Goal: Task Accomplishment & Management: Use online tool/utility

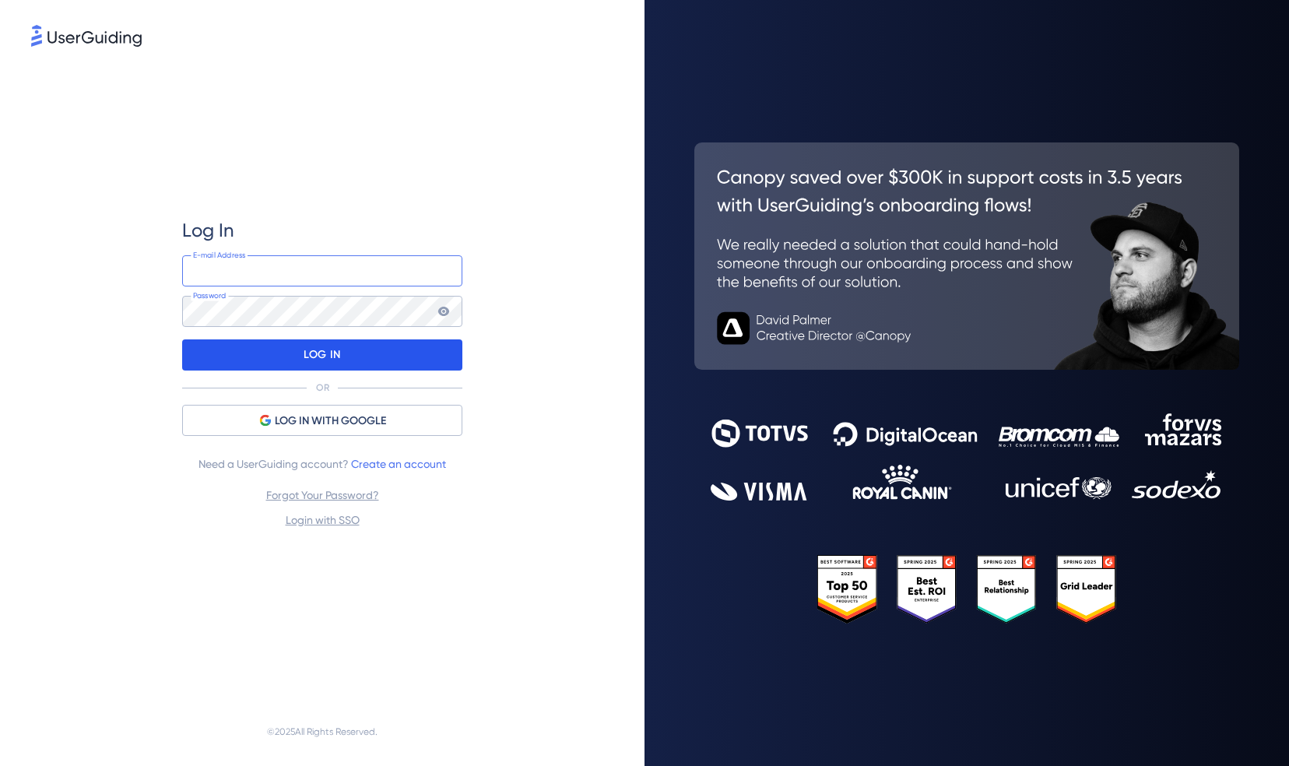
type input "[PERSON_NAME][EMAIL_ADDRESS][PERSON_NAME][DOMAIN_NAME]"
click at [323, 357] on p "LOG IN" at bounding box center [322, 355] width 37 height 25
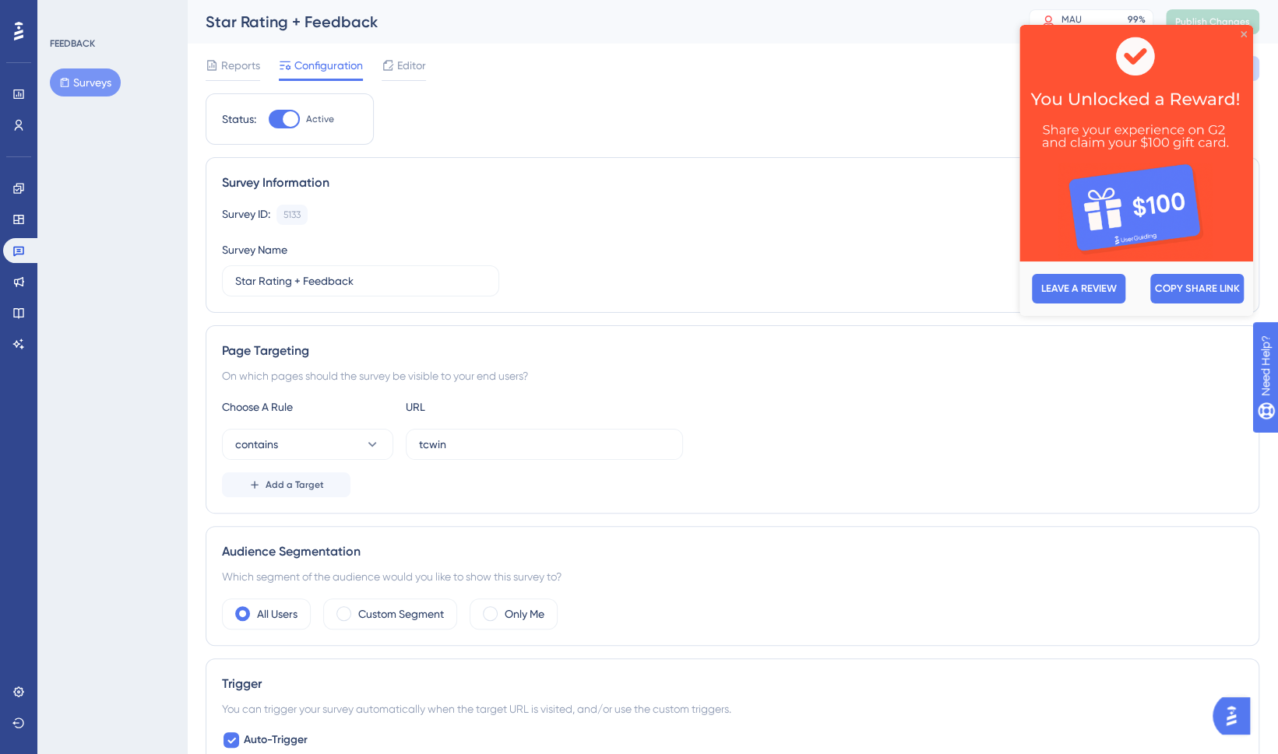
click at [1243, 34] on icon "Close Preview" at bounding box center [1243, 34] width 6 height 6
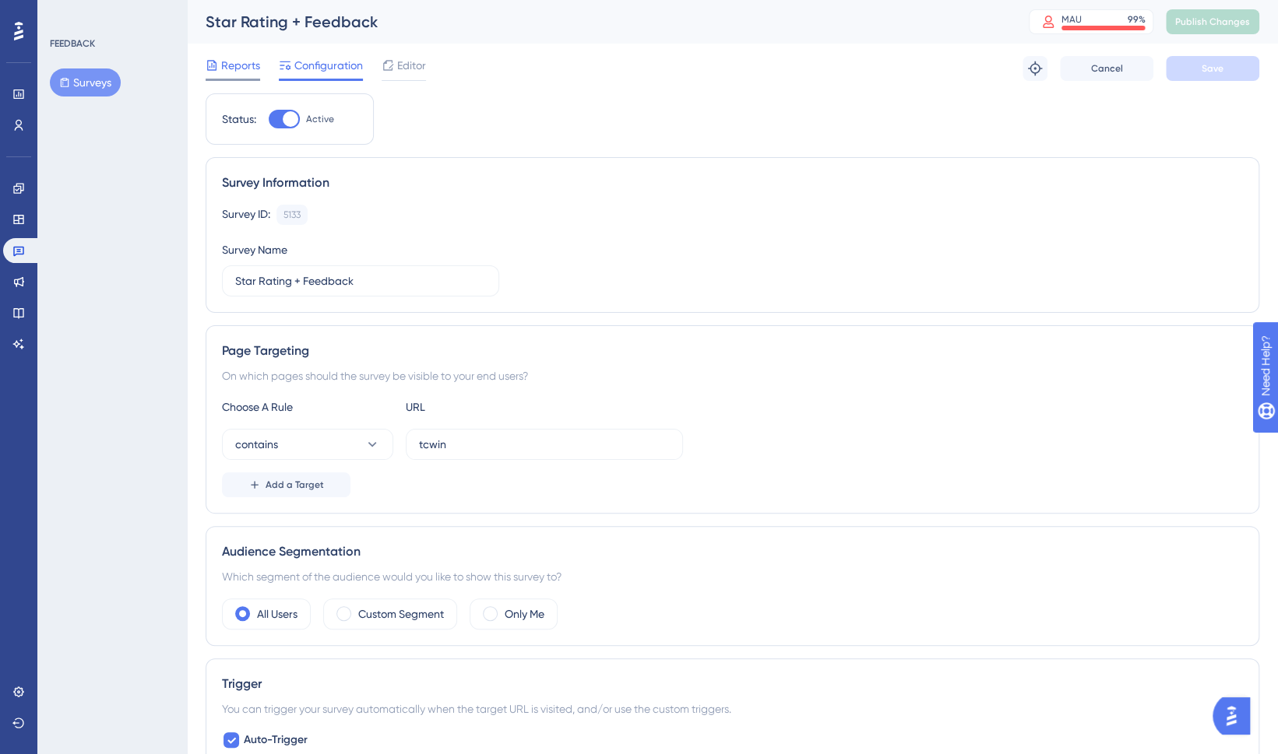
click at [226, 65] on span "Reports" at bounding box center [240, 65] width 39 height 19
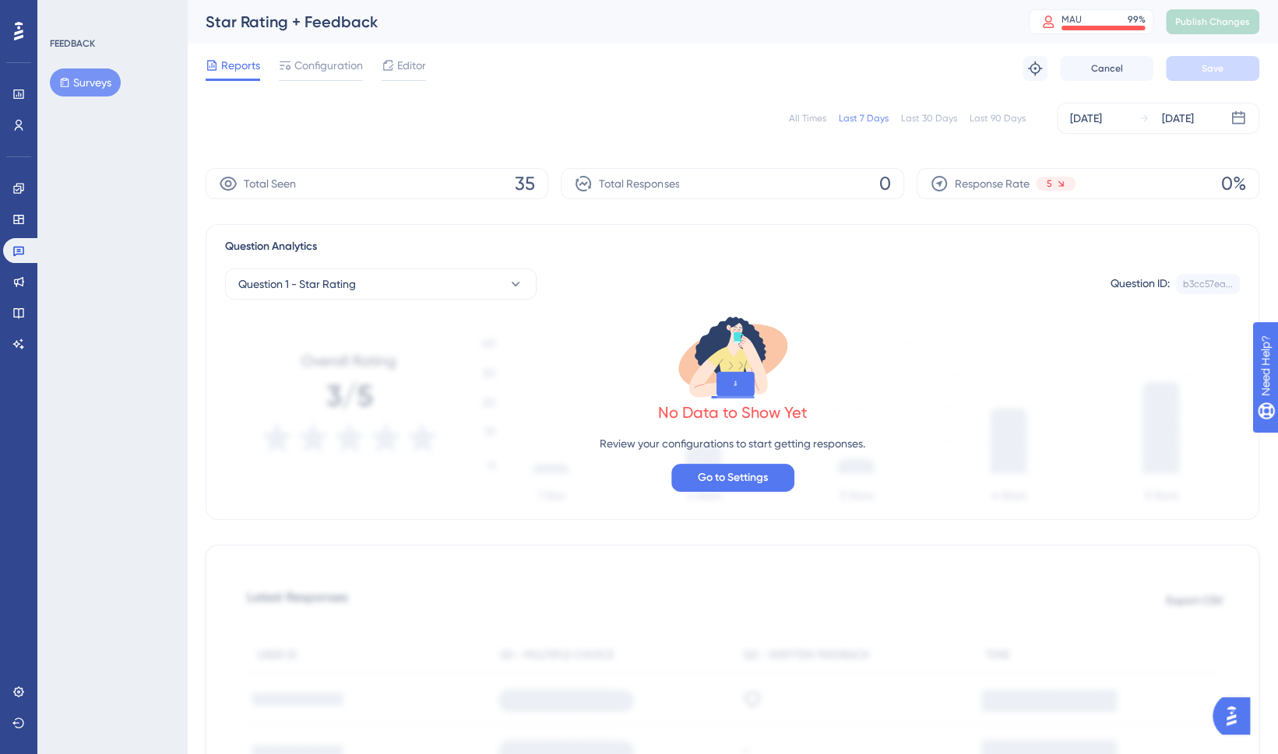
click at [1099, 118] on div "✨ Save My Spot!✨" at bounding box center [646, 131] width 1289 height 336
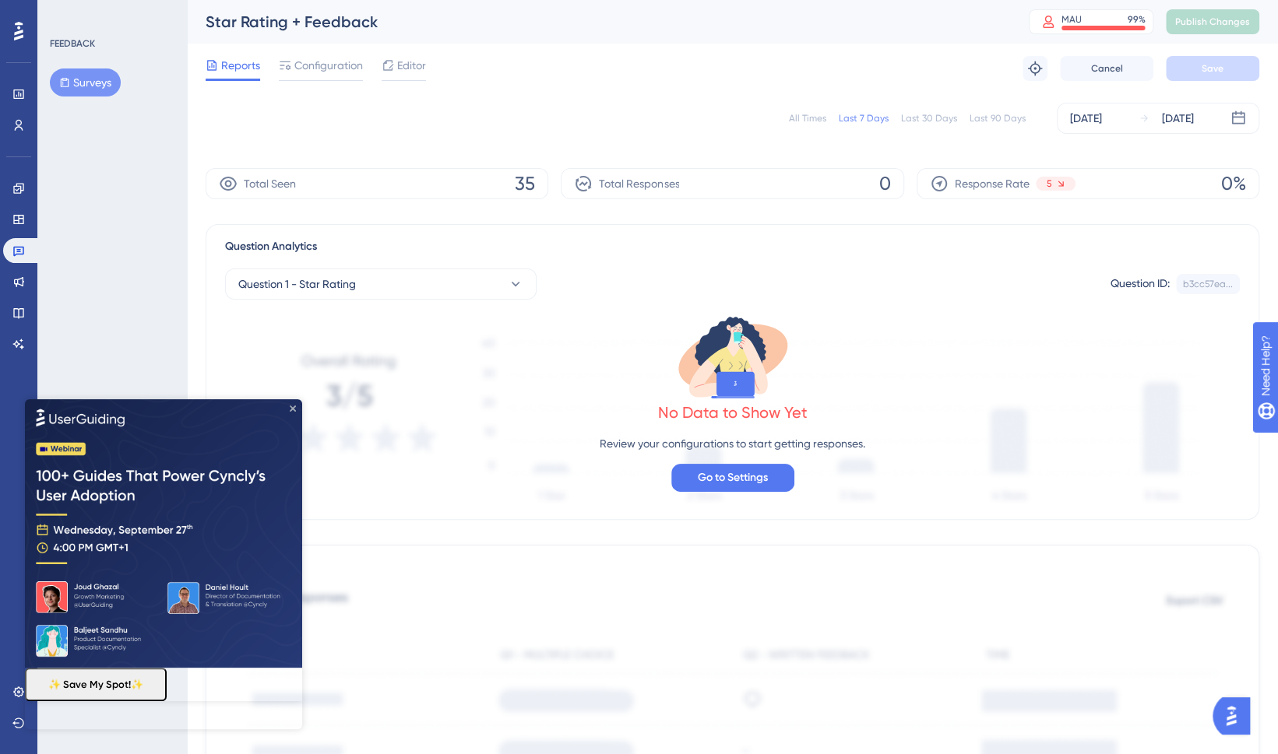
click at [290, 410] on icon "Close Preview" at bounding box center [293, 409] width 6 height 6
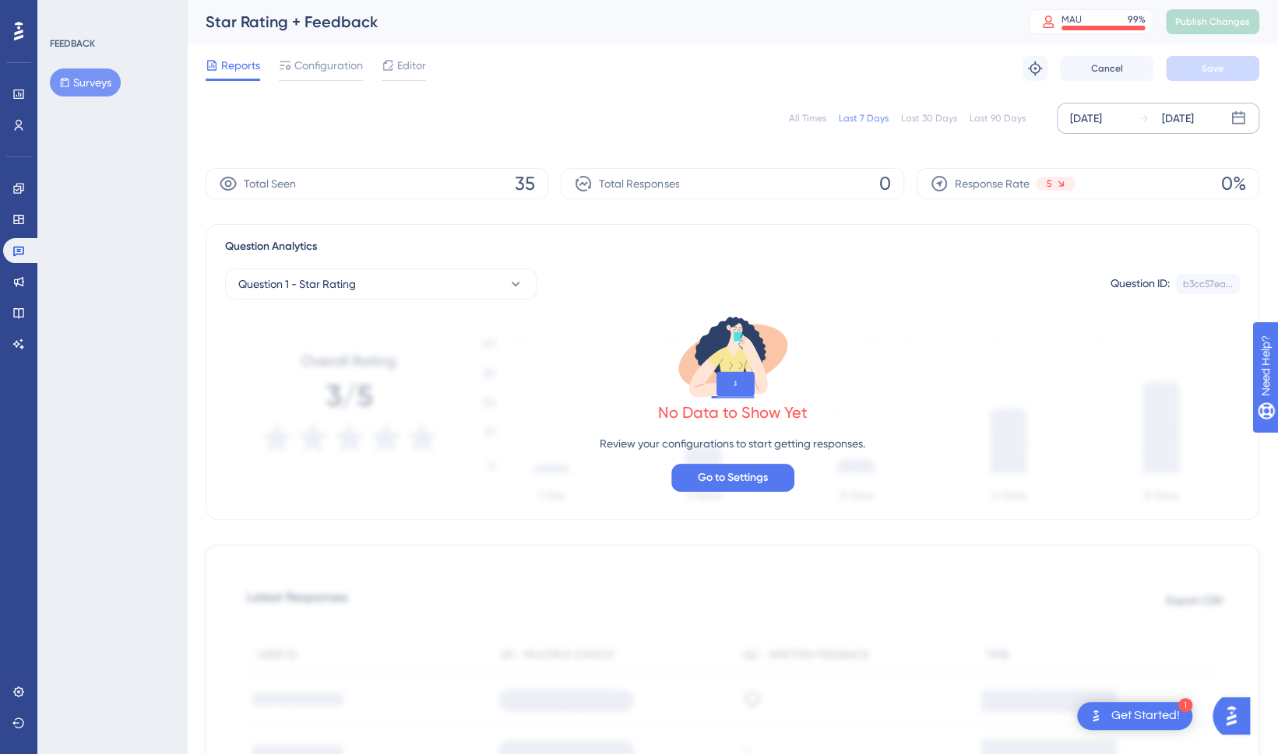
click at [1088, 112] on div "[DATE]" at bounding box center [1086, 118] width 32 height 19
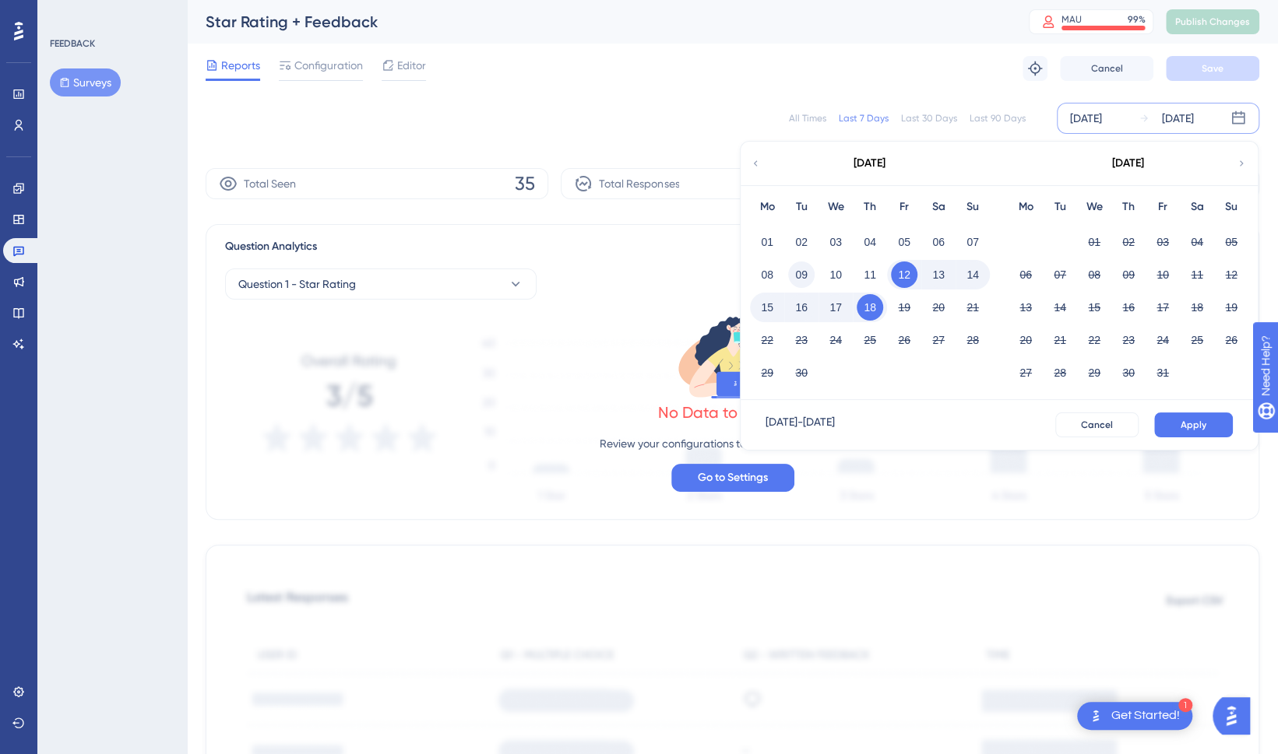
click at [809, 273] on button "09" at bounding box center [801, 275] width 26 height 26
click at [1192, 428] on span "Apply" at bounding box center [1193, 425] width 26 height 12
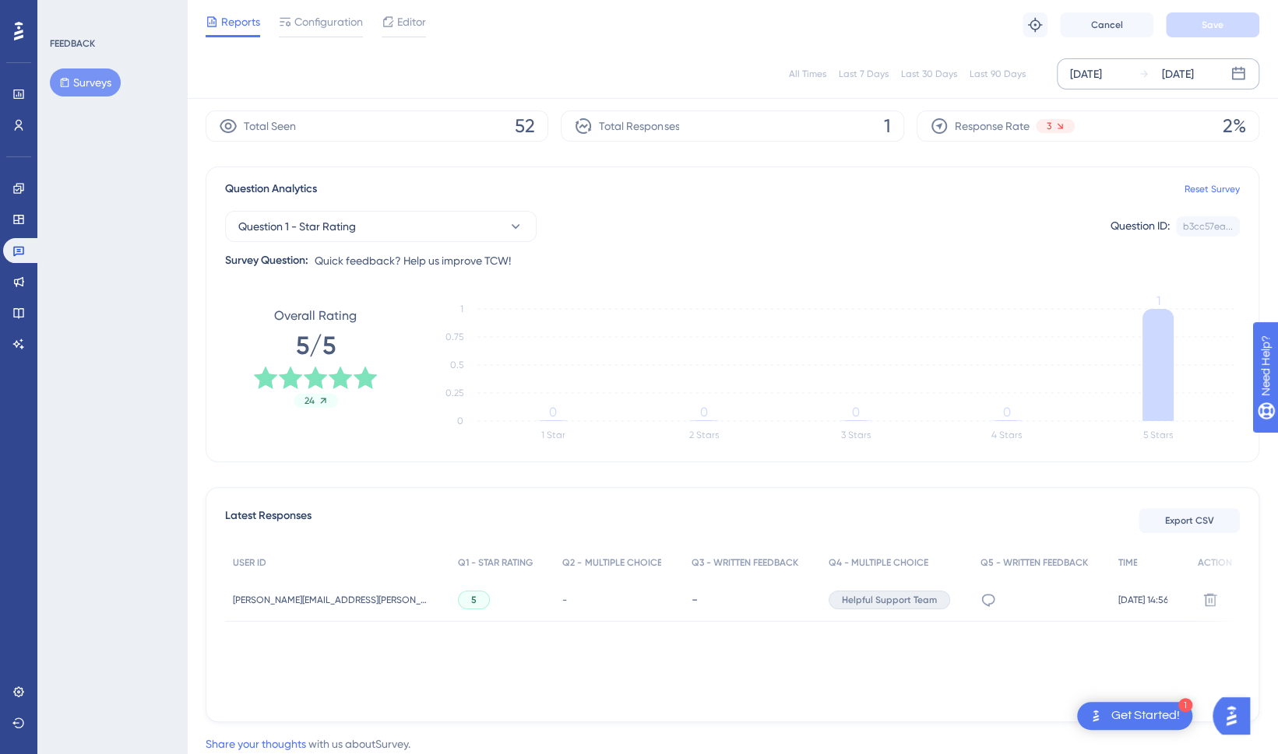
scroll to position [53, 0]
